Goal: Check status: Check status

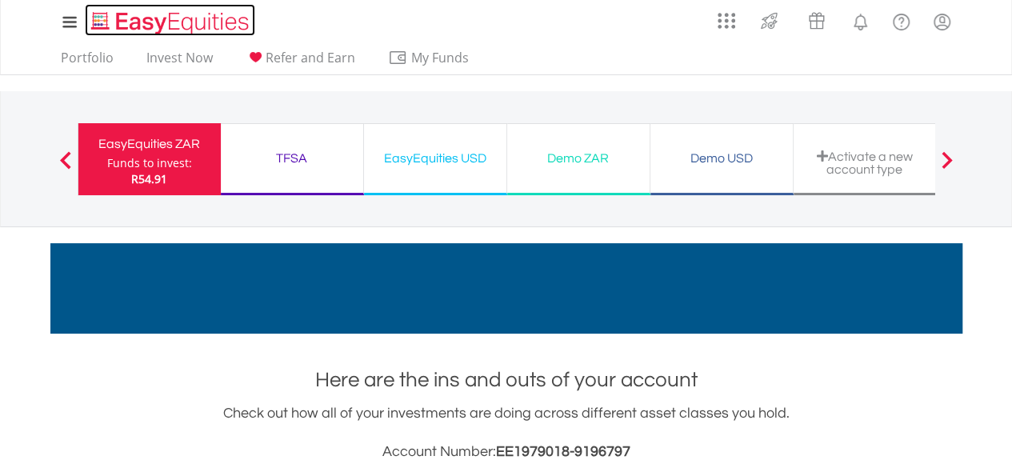
click at [173, 24] on img "Home page" at bounding box center [171, 23] width 167 height 26
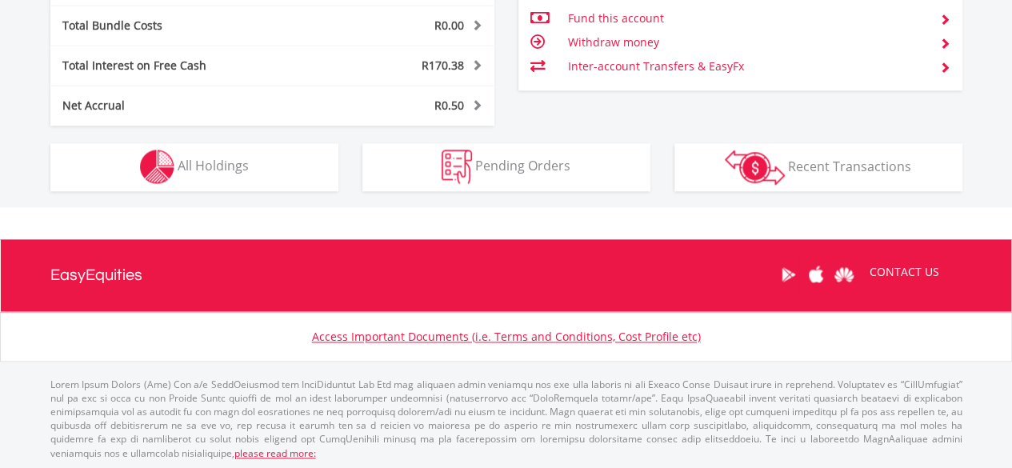
scroll to position [154, 304]
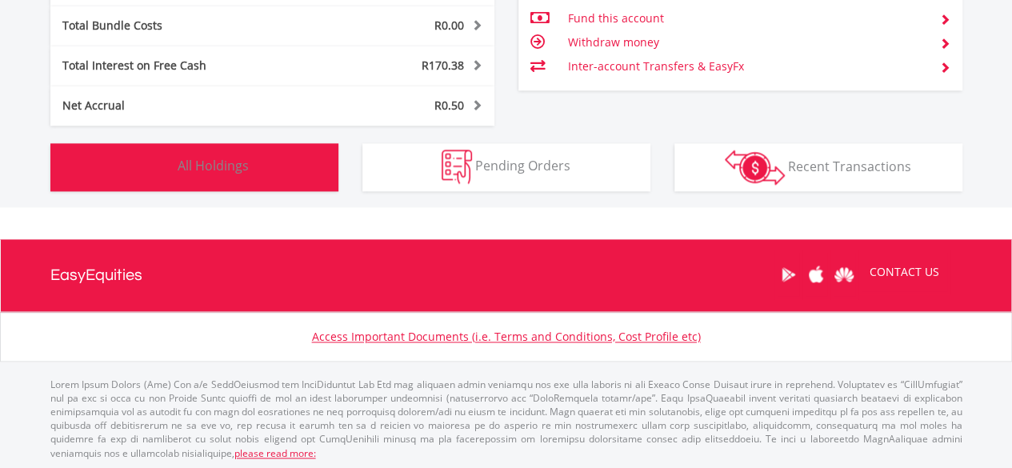
click at [278, 168] on button "Holdings All Holdings" at bounding box center [194, 167] width 288 height 48
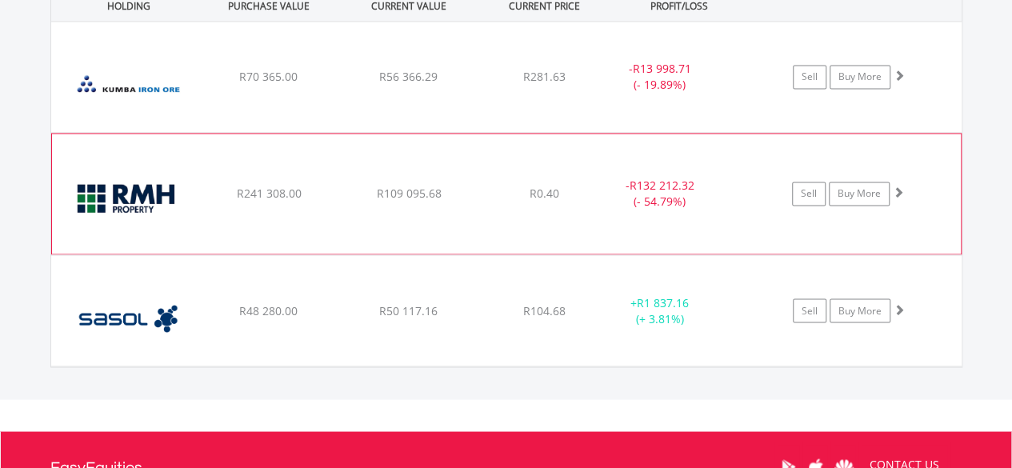
scroll to position [1265, 0]
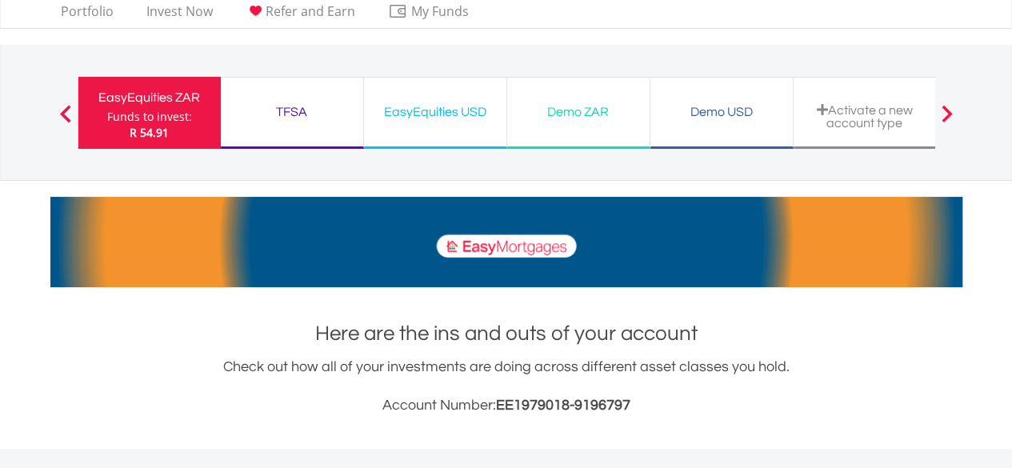
scroll to position [0, 0]
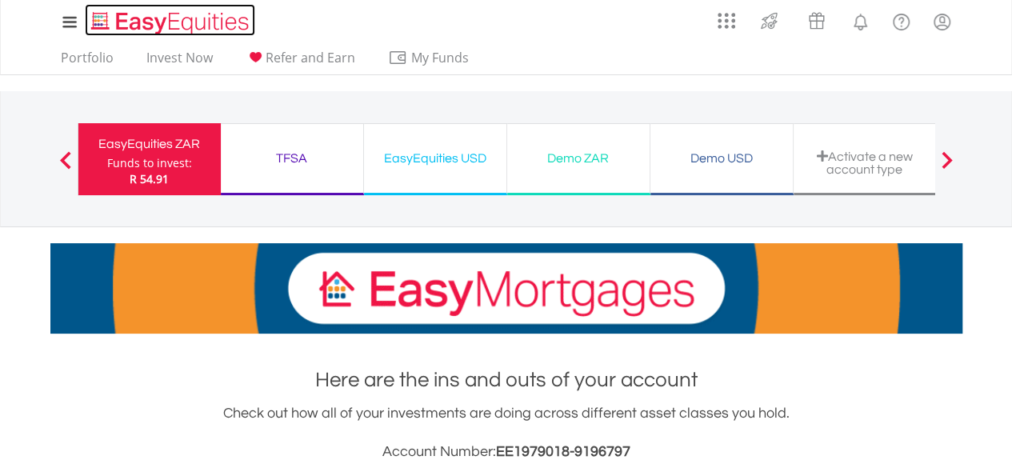
click at [200, 22] on img "Home page" at bounding box center [171, 23] width 167 height 26
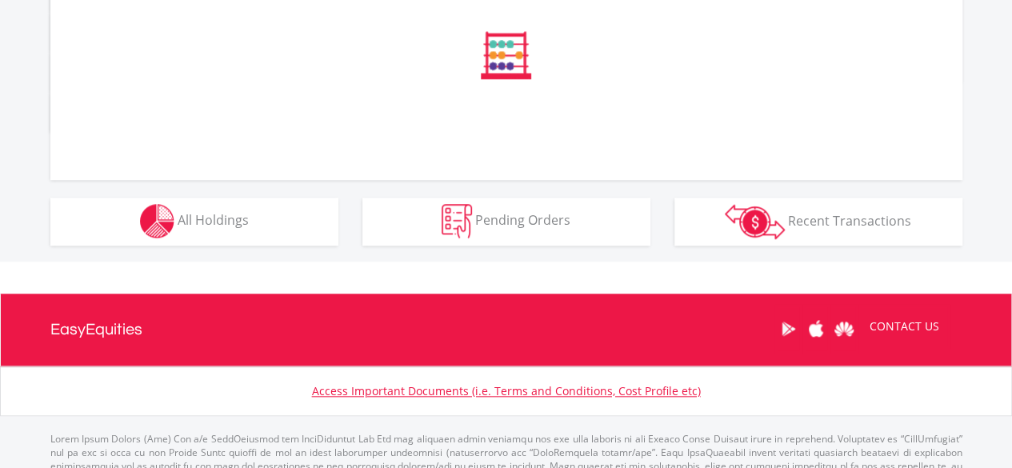
scroll to position [640, 0]
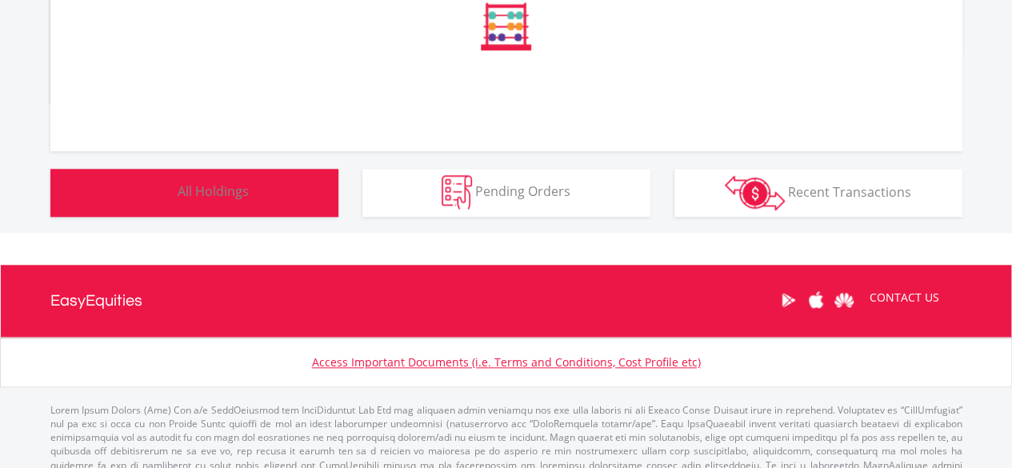
click at [315, 197] on button "Holdings All Holdings" at bounding box center [194, 193] width 288 height 48
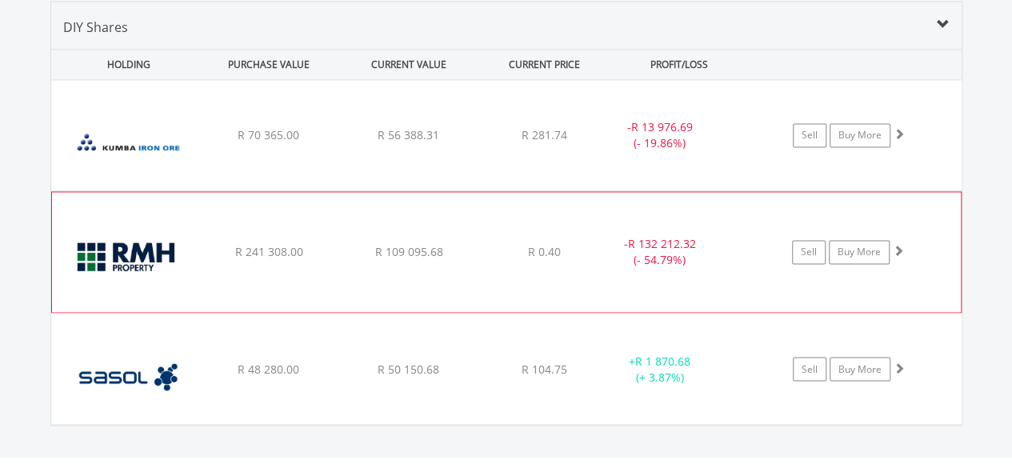
scroll to position [154, 304]
